Goal: Information Seeking & Learning: Check status

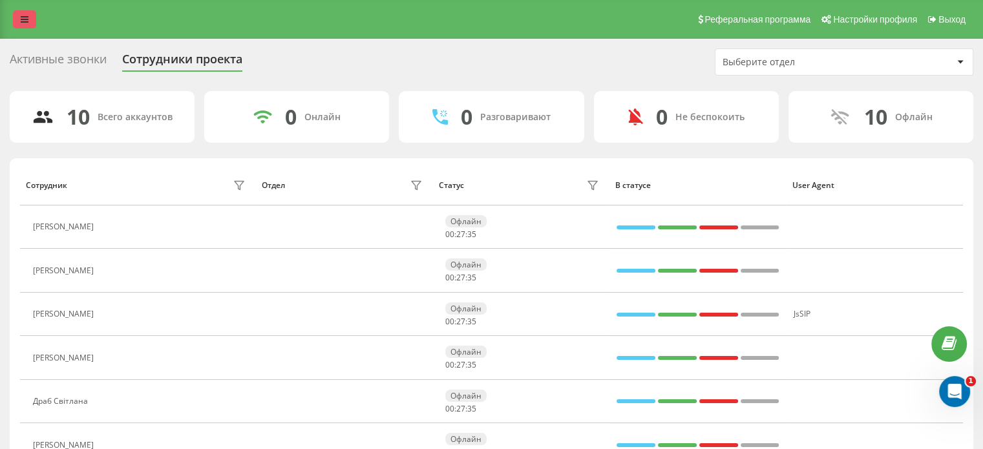
click at [21, 23] on icon at bounding box center [25, 19] width 8 height 9
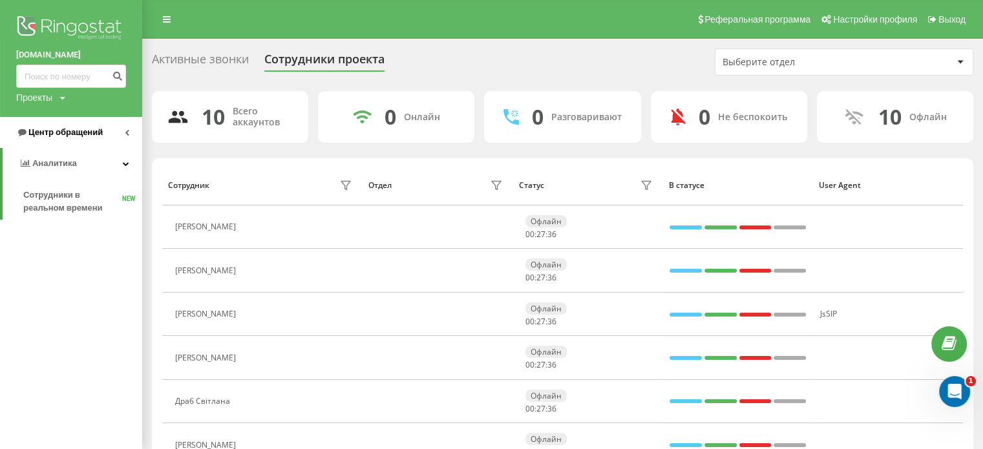
click at [88, 137] on span "Центр обращений" at bounding box center [65, 132] width 74 height 10
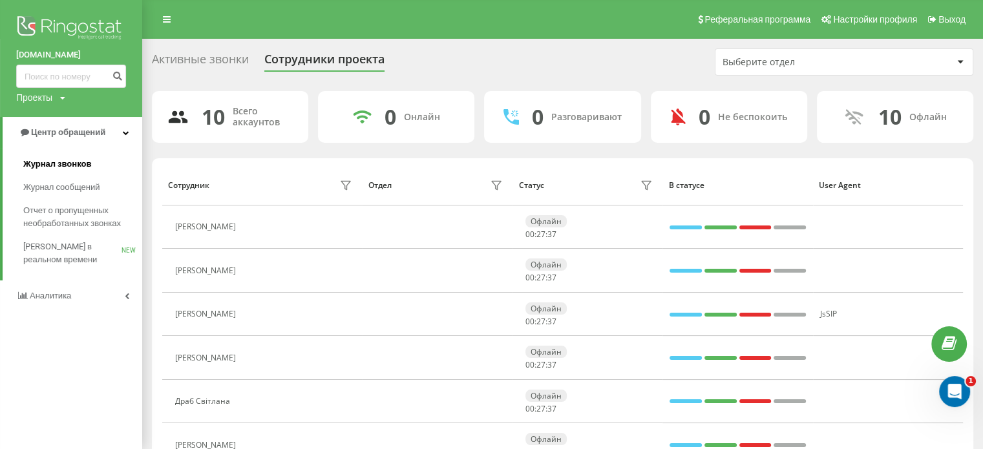
click at [78, 167] on span "Журнал звонков" at bounding box center [57, 164] width 68 height 13
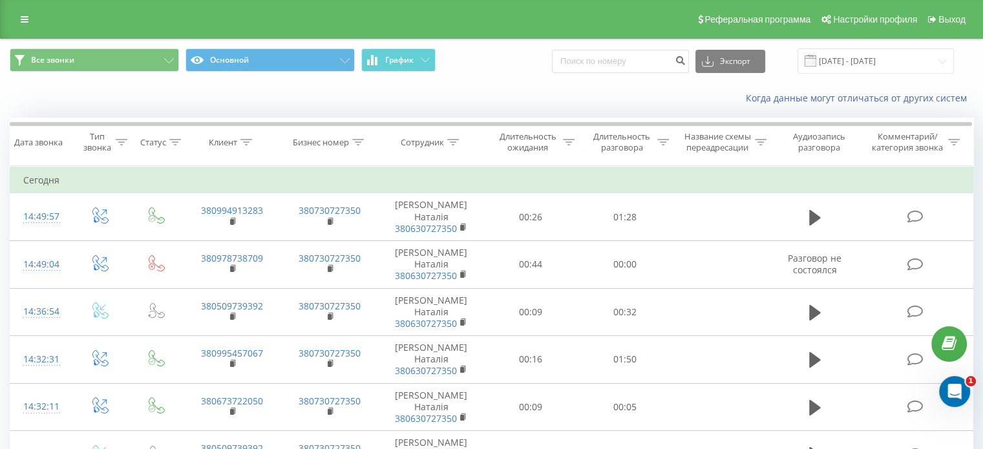
drag, startPoint x: 16, startPoint y: 14, endPoint x: 10, endPoint y: 25, distance: 12.4
click at [16, 14] on link at bounding box center [24, 19] width 23 height 18
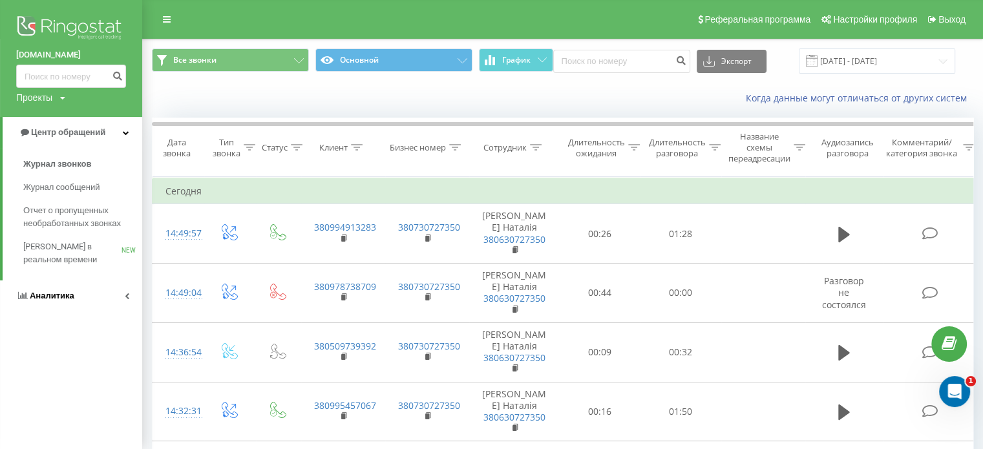
click at [60, 290] on span "Аналитика" at bounding box center [45, 295] width 58 height 13
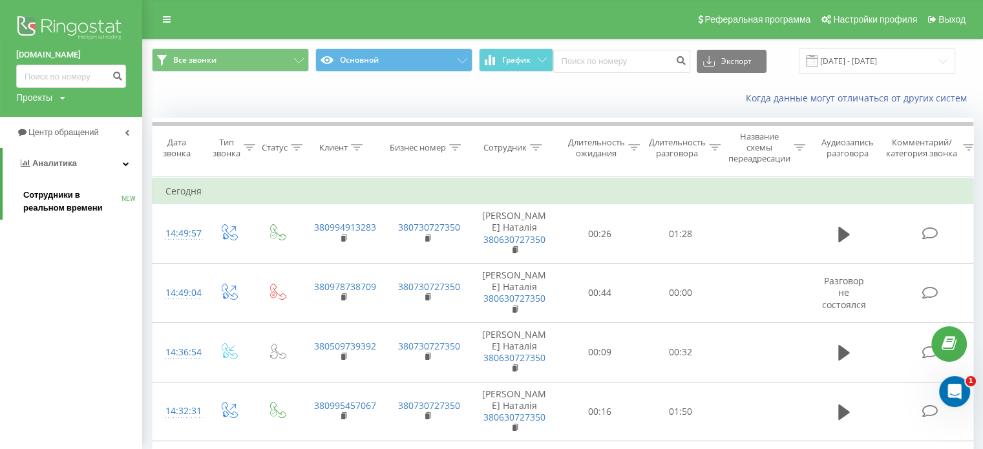
click at [55, 206] on span "Сотрудники в реальном времени" at bounding box center [72, 202] width 98 height 26
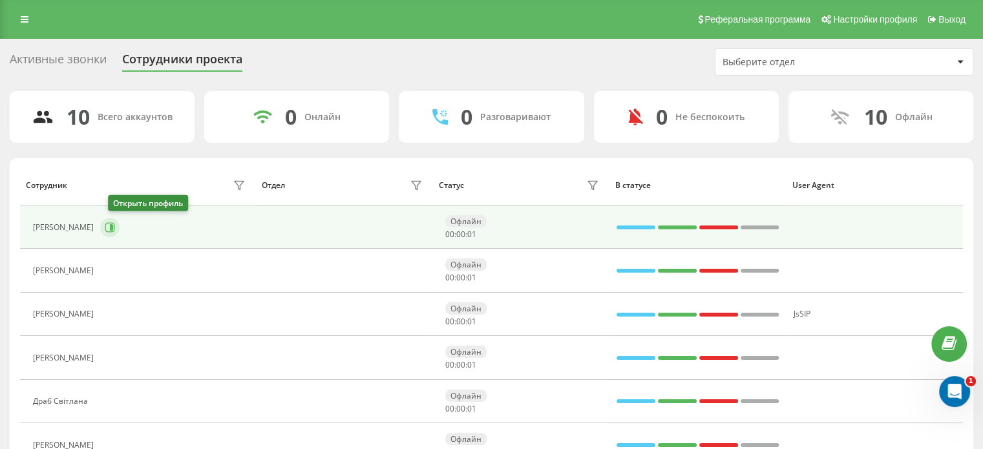
click at [113, 228] on icon at bounding box center [111, 227] width 3 height 6
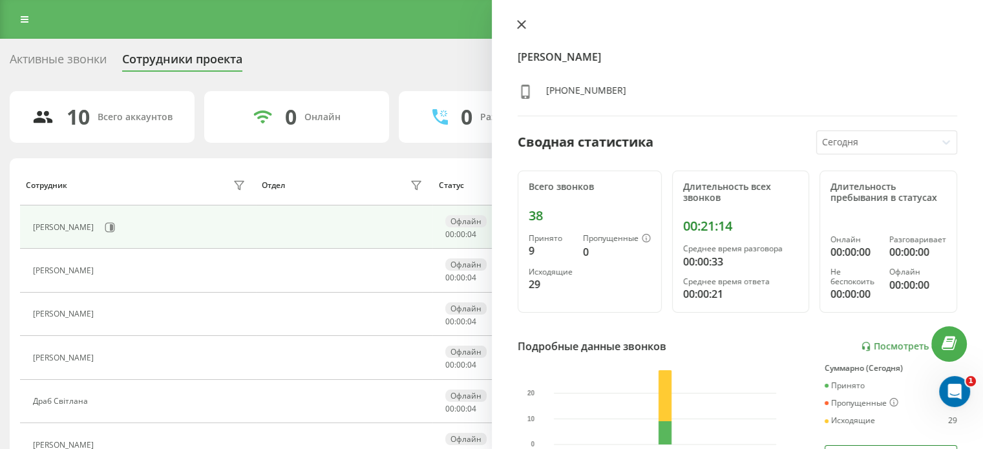
click at [523, 23] on icon at bounding box center [521, 25] width 8 height 8
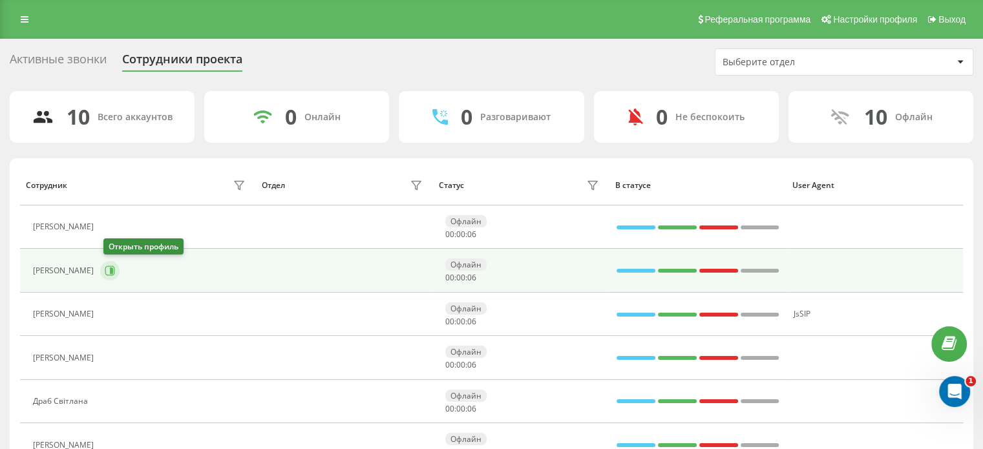
click at [111, 275] on button at bounding box center [109, 270] width 19 height 19
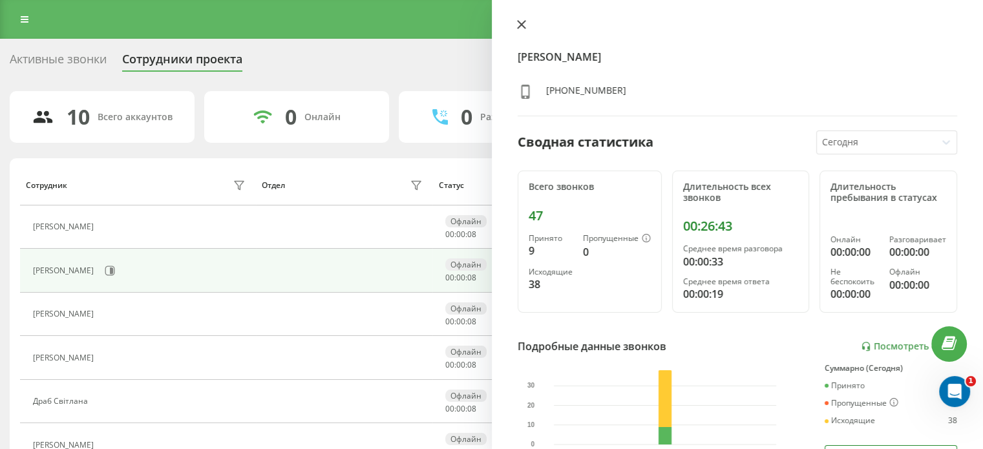
click at [518, 23] on icon at bounding box center [521, 24] width 9 height 9
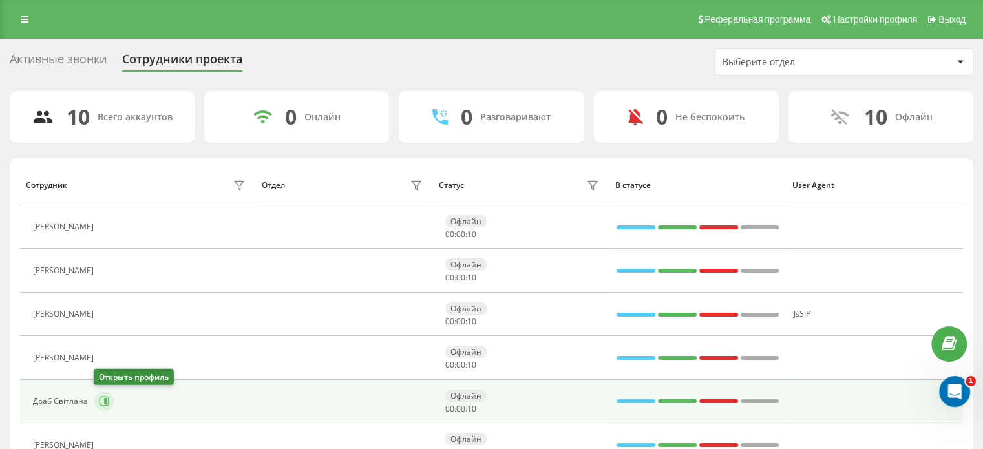
click at [104, 402] on icon at bounding box center [105, 401] width 3 height 6
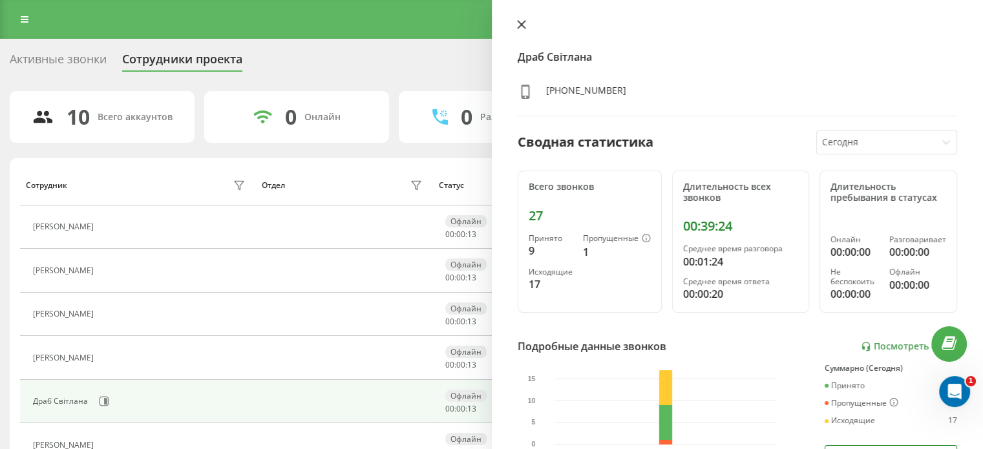
click at [521, 25] on icon at bounding box center [521, 25] width 8 height 8
